Goal: Check status

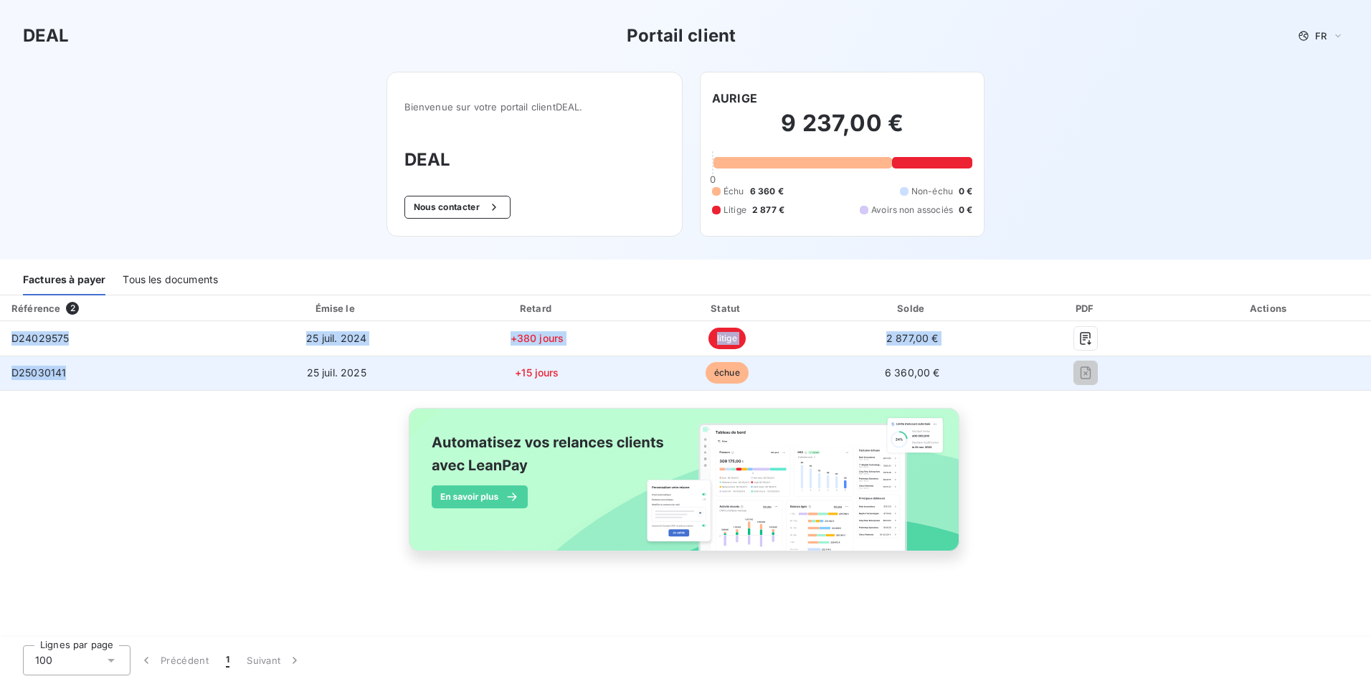
drag, startPoint x: 76, startPoint y: 372, endPoint x: 0, endPoint y: 374, distance: 76.0
click at [0, 374] on html "DEAL Portail client FR Bienvenue sur votre portail client DEAL . DEAL Nous cont…" at bounding box center [685, 342] width 1371 height 684
copy table "Référence 2 Émise le Retard Statut Solde PDF Actions D24029575 [DATE] +380 jour…"
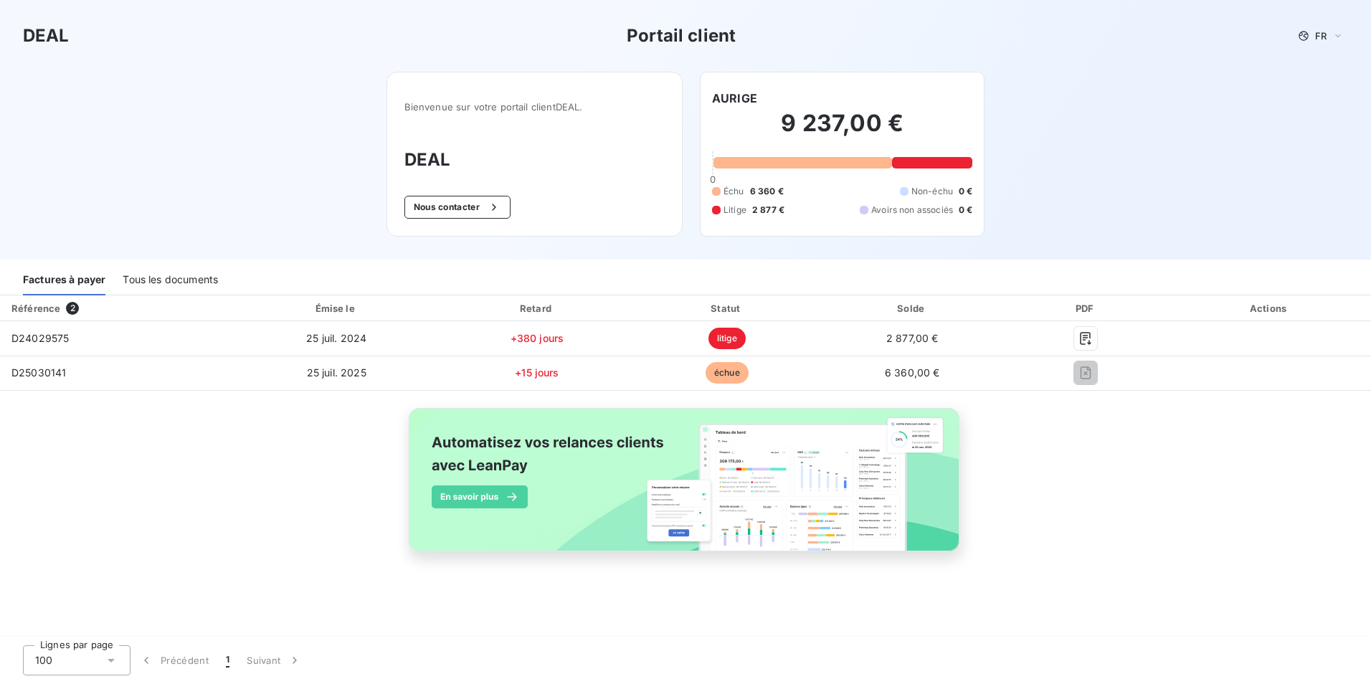
click at [0, 508] on html "DEAL Portail client FR Bienvenue sur votre portail client DEAL . DEAL Nous cont…" at bounding box center [685, 342] width 1371 height 684
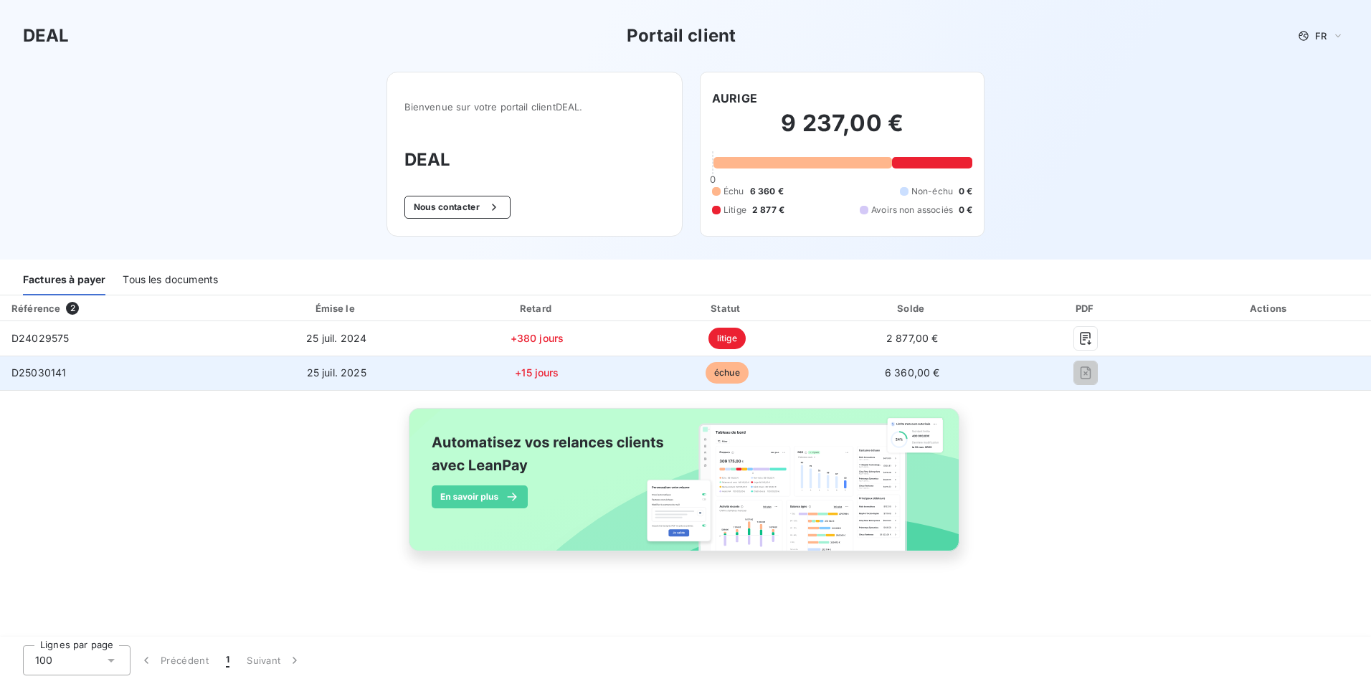
click at [42, 371] on span "D25030141" at bounding box center [38, 372] width 55 height 12
copy span "D25030141"
